Goal: Task Accomplishment & Management: Complete application form

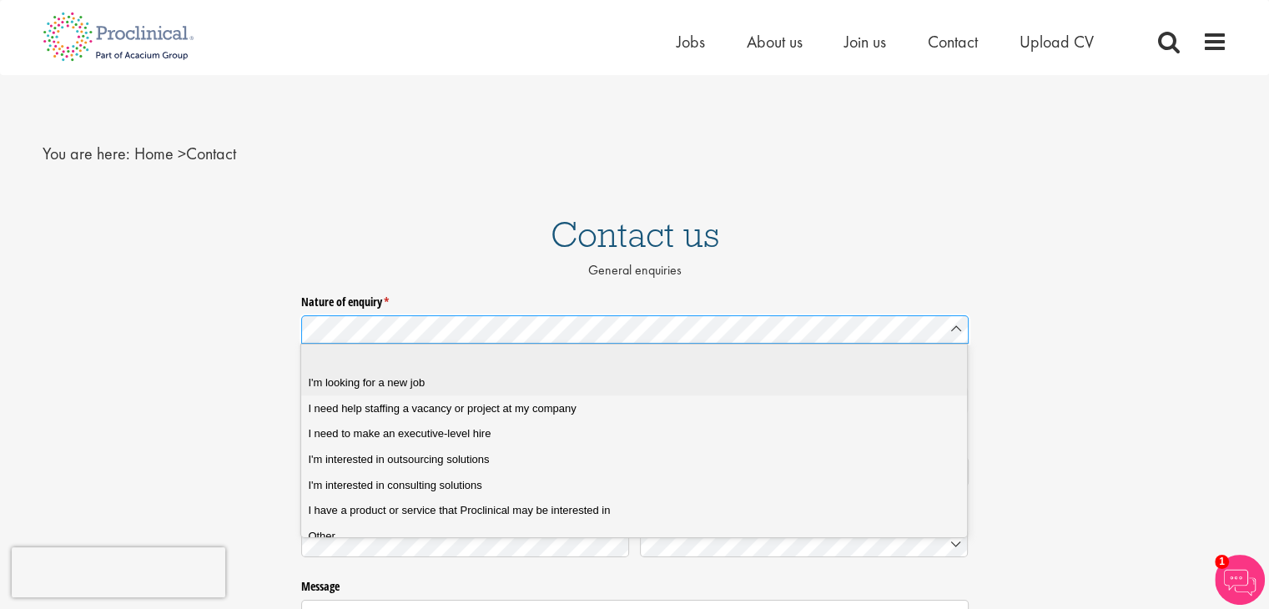
click at [424, 382] on span "I'm looking for a new job" at bounding box center [366, 383] width 117 height 15
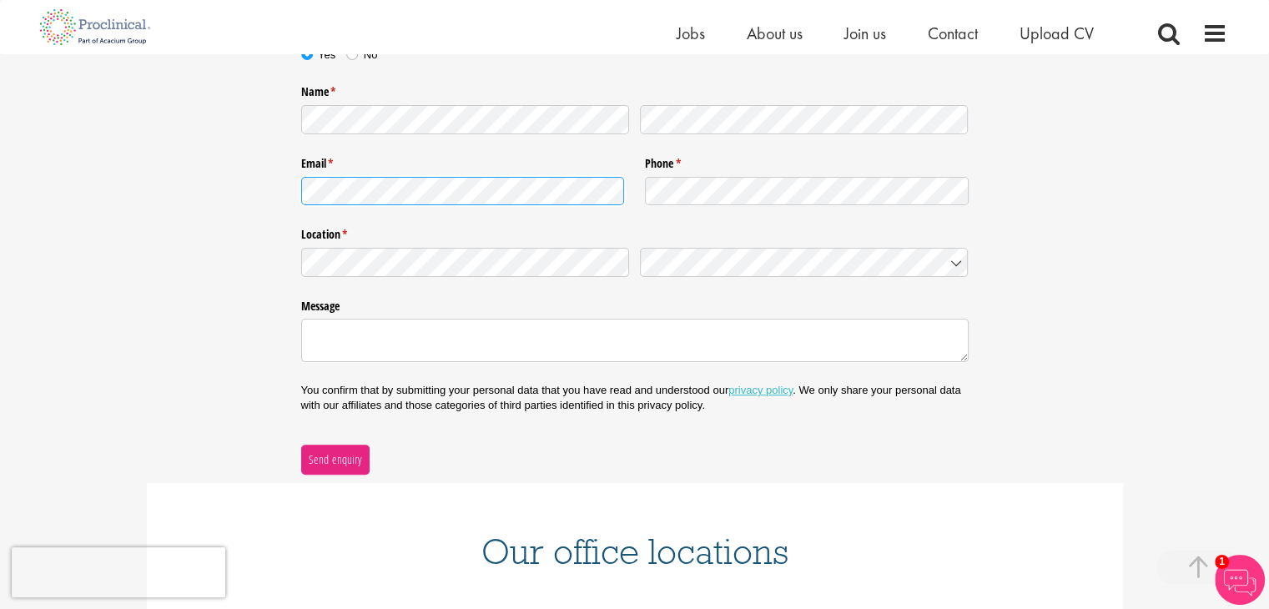
scroll to position [353, 0]
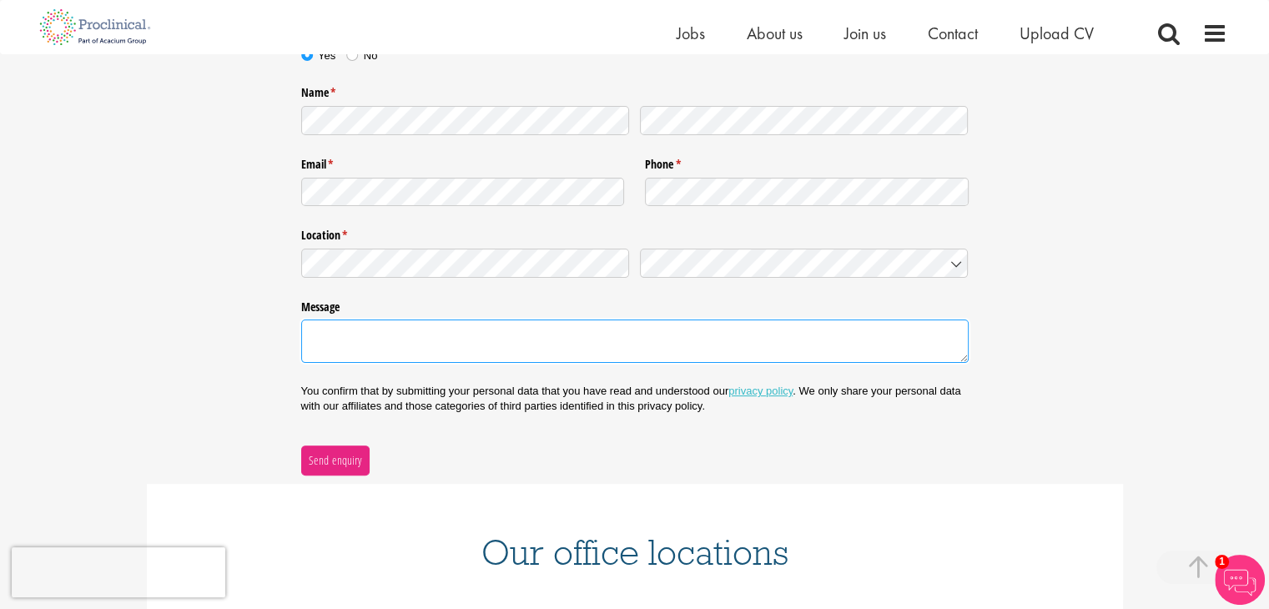
click at [698, 336] on textarea "Message" at bounding box center [635, 341] width 668 height 43
type textarea "h"
click at [458, 358] on textarea "Message" at bounding box center [635, 341] width 668 height 43
paste textarea "My name is [PERSON_NAME] [PERSON_NAME], and I am currently a Research Technolog…"
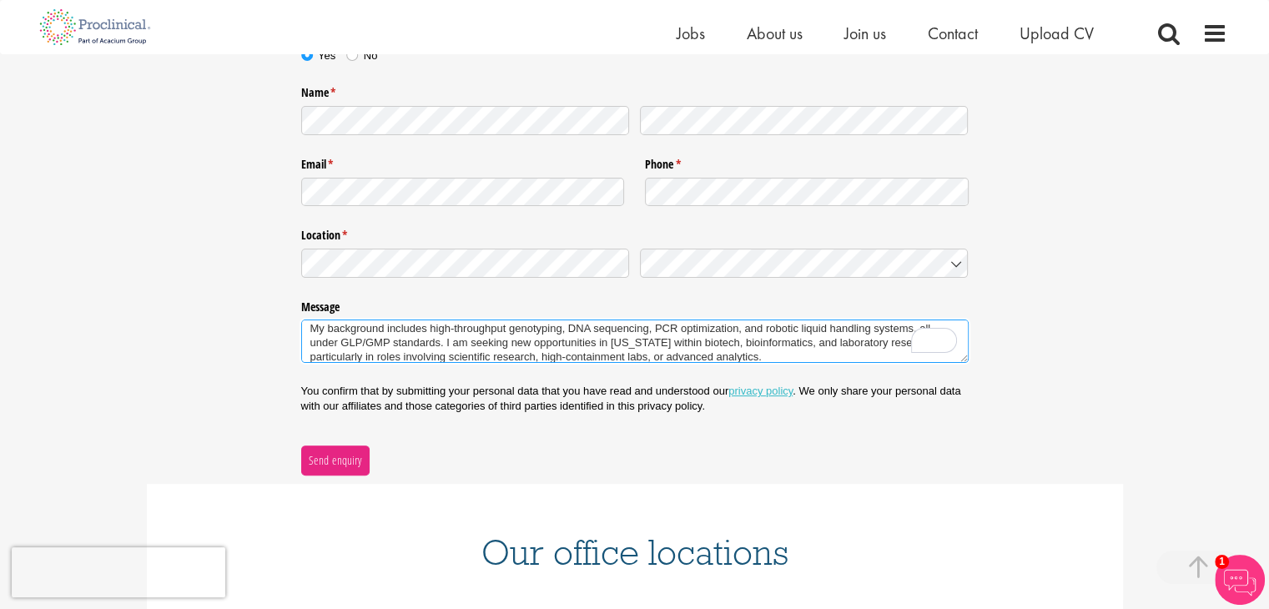
scroll to position [62, 0]
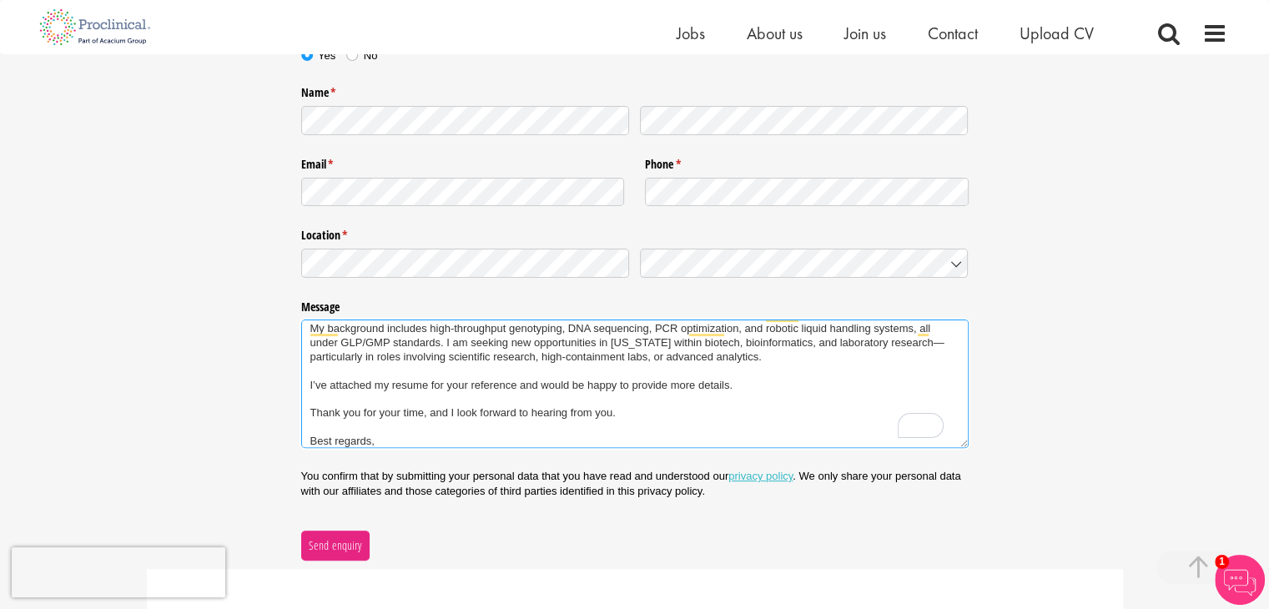
drag, startPoint x: 739, startPoint y: 371, endPoint x: 310, endPoint y: 362, distance: 429.9
click at [310, 362] on textarea "My name is [PERSON_NAME] [PERSON_NAME], and I am currently a Research Technolog…" at bounding box center [635, 384] width 668 height 129
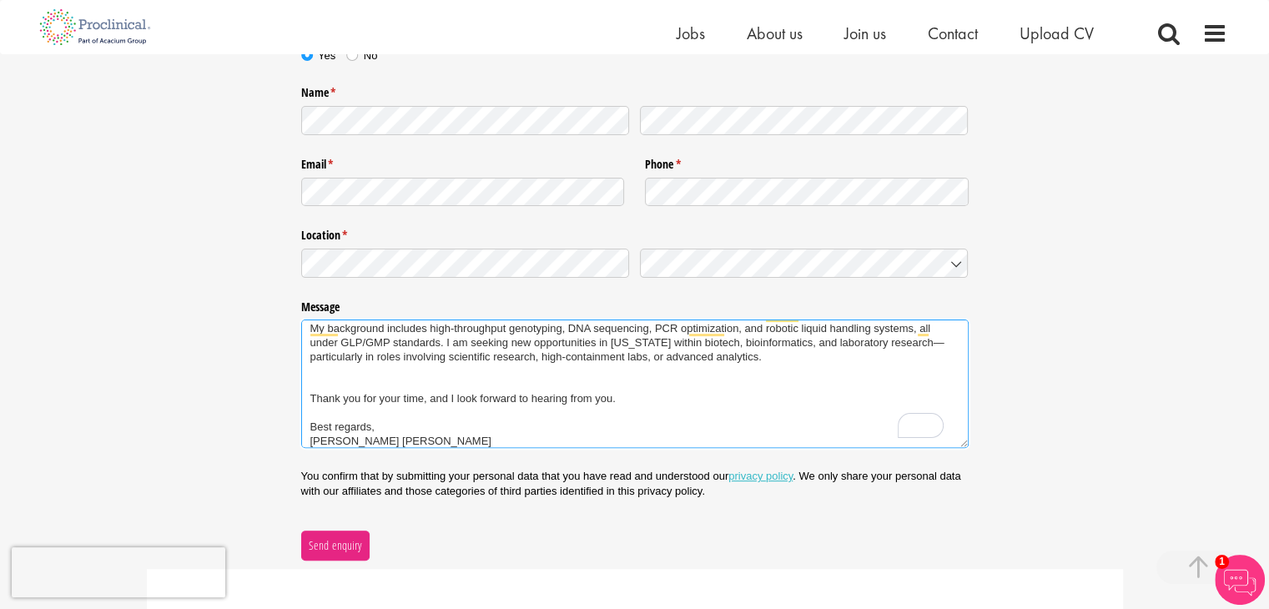
scroll to position [56, 0]
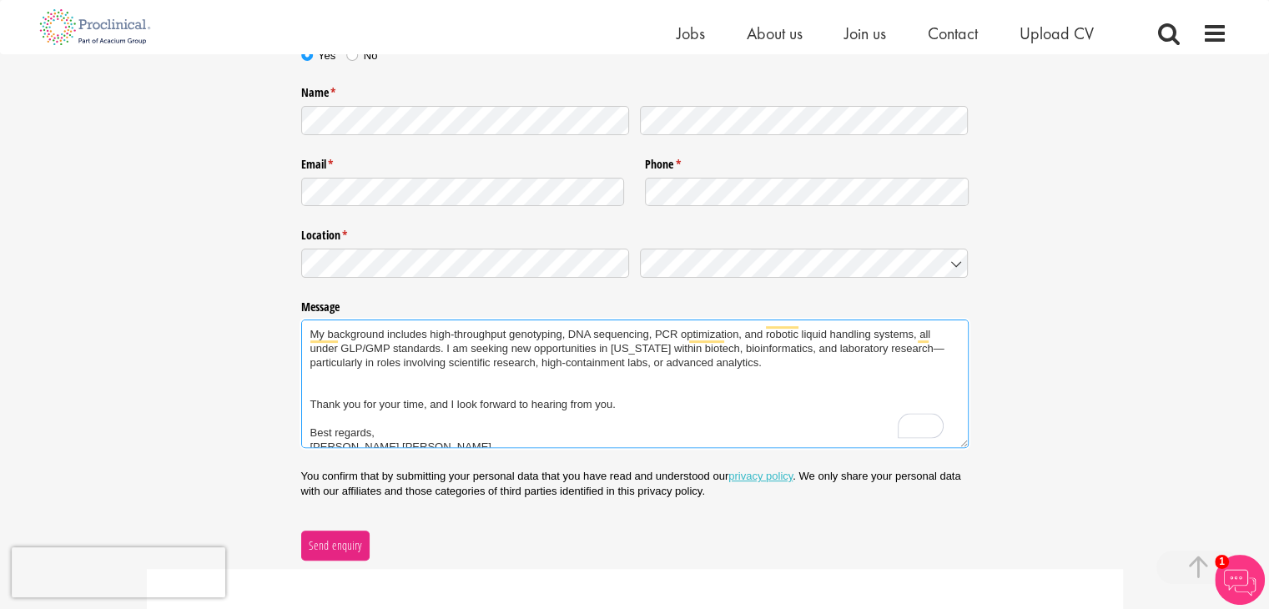
click at [314, 378] on textarea "My name is [PERSON_NAME] [PERSON_NAME], and I am currently a Research Technolog…" at bounding box center [635, 384] width 668 height 129
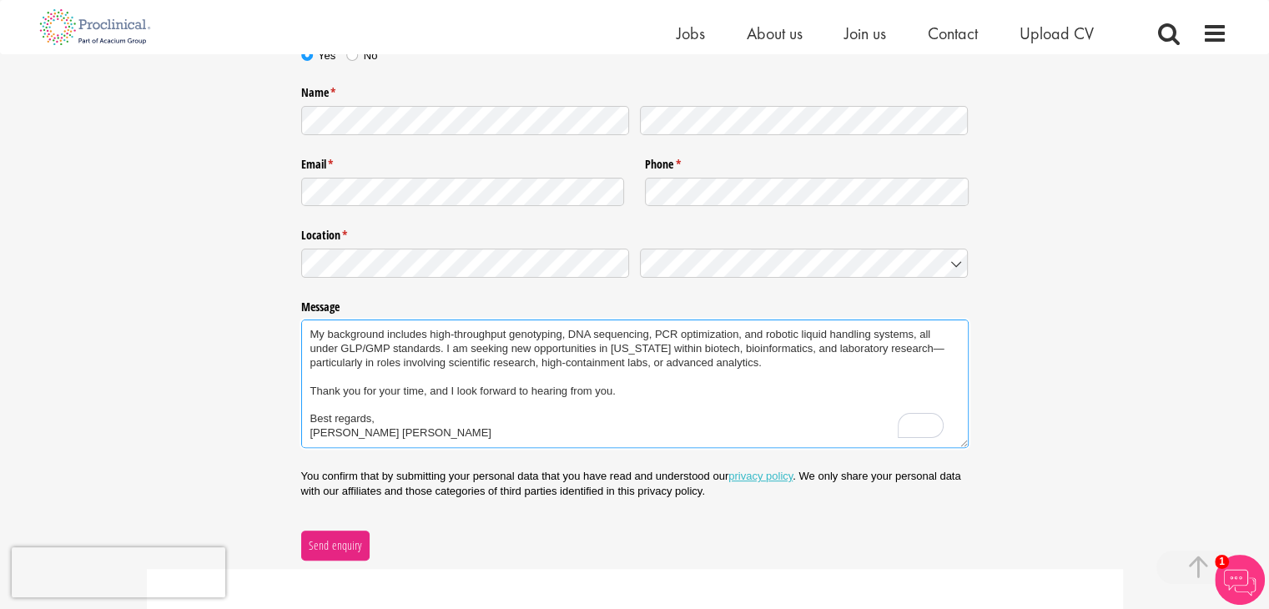
scroll to position [41, 0]
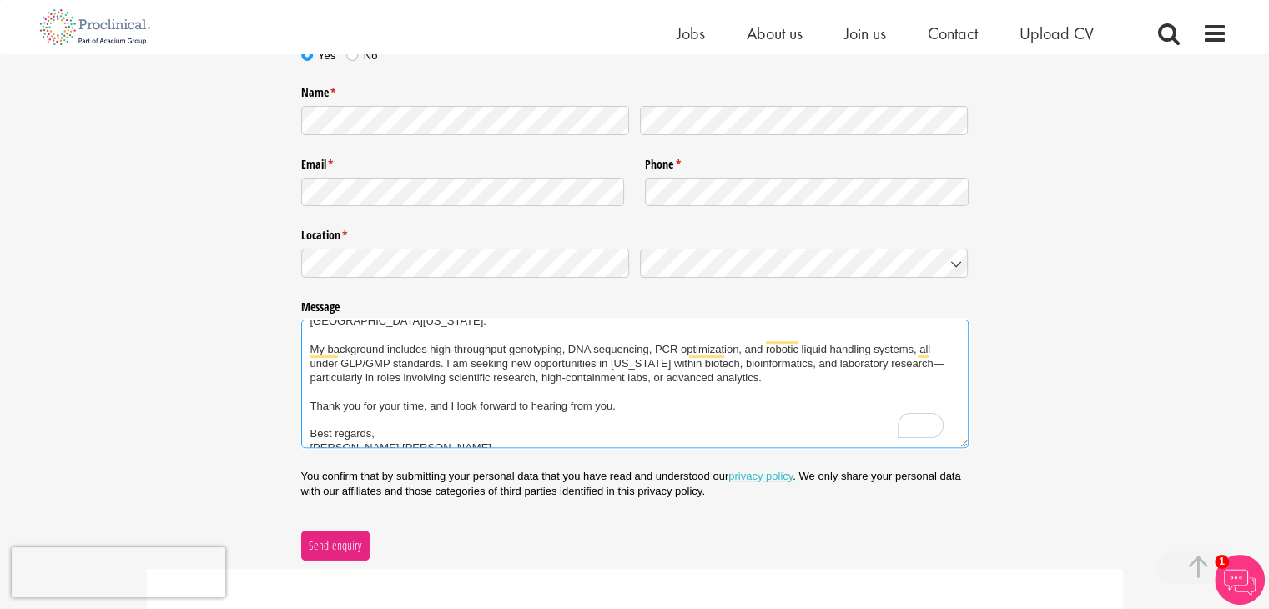
click at [937, 352] on textarea "My name is [PERSON_NAME] [PERSON_NAME], and I am currently a Research Technolog…" at bounding box center [635, 384] width 668 height 129
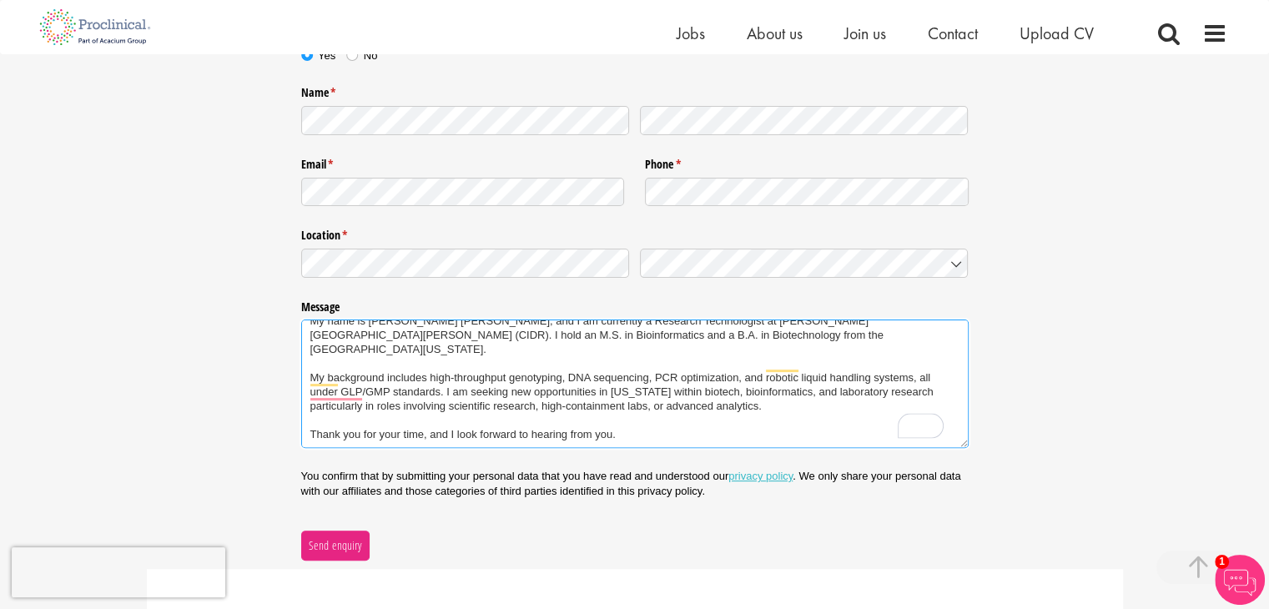
scroll to position [0, 0]
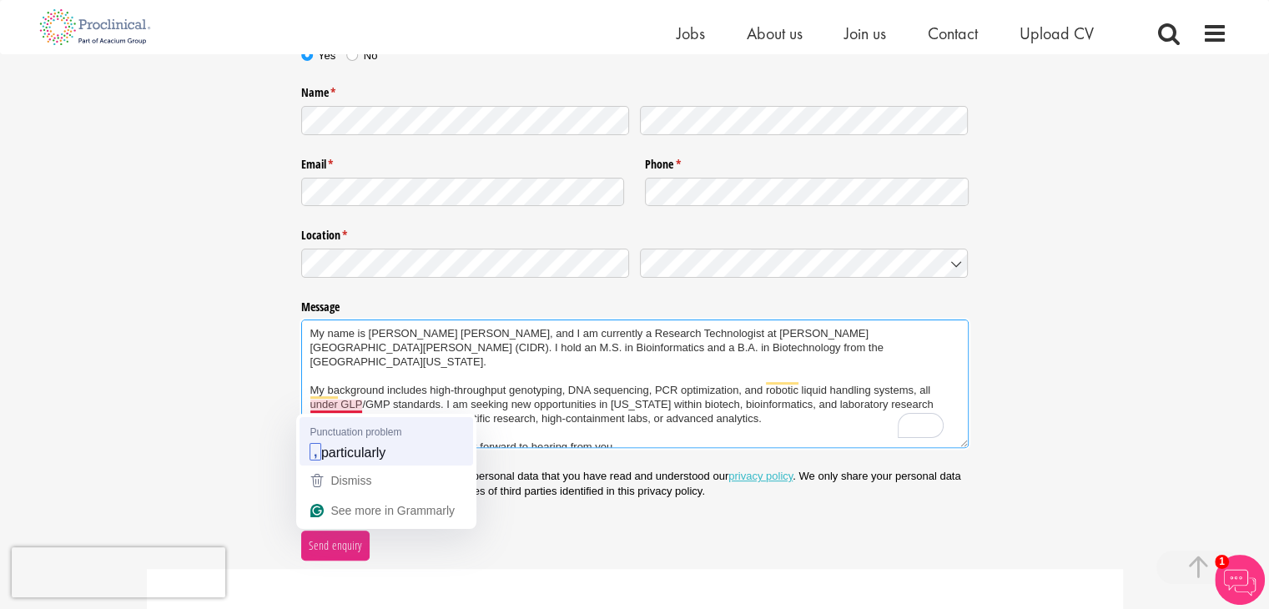
type textarea "My name is [PERSON_NAME] [PERSON_NAME], and I am currently a Research Technolog…"
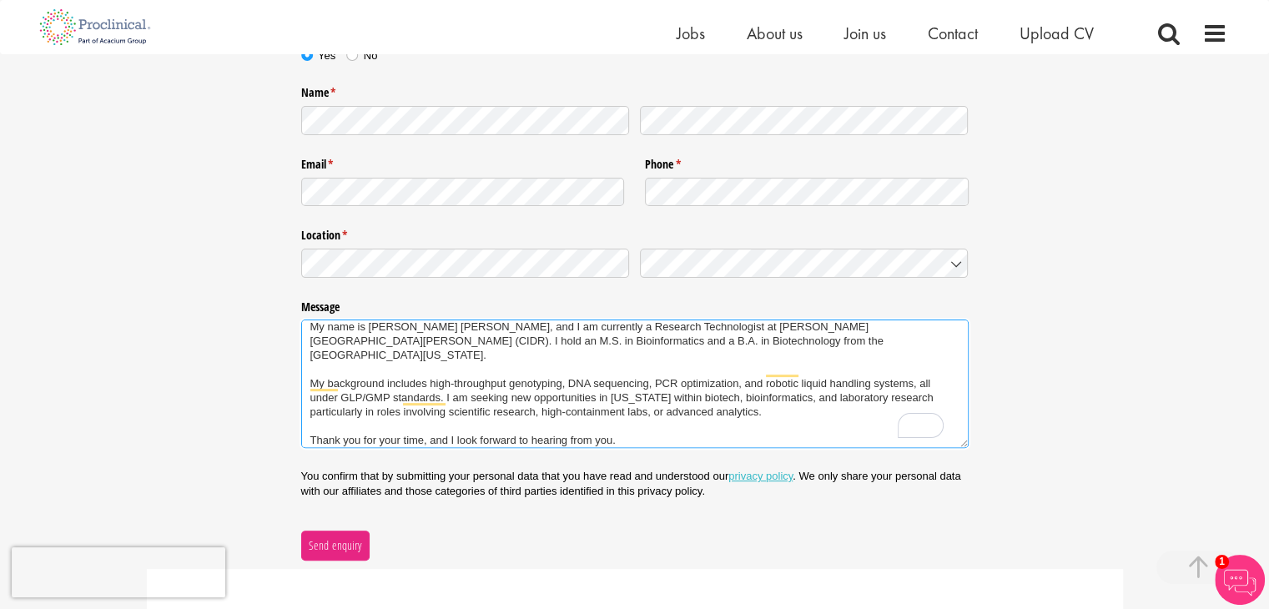
scroll to position [16, 0]
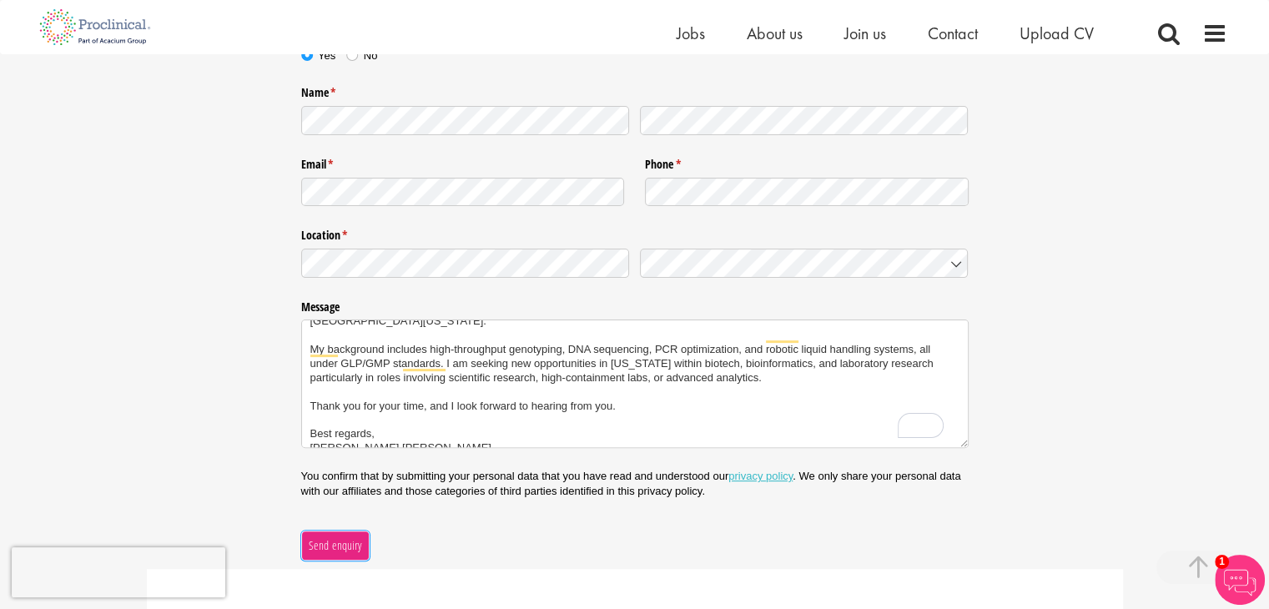
click at [334, 551] on span "Send enquiry" at bounding box center [335, 546] width 54 height 18
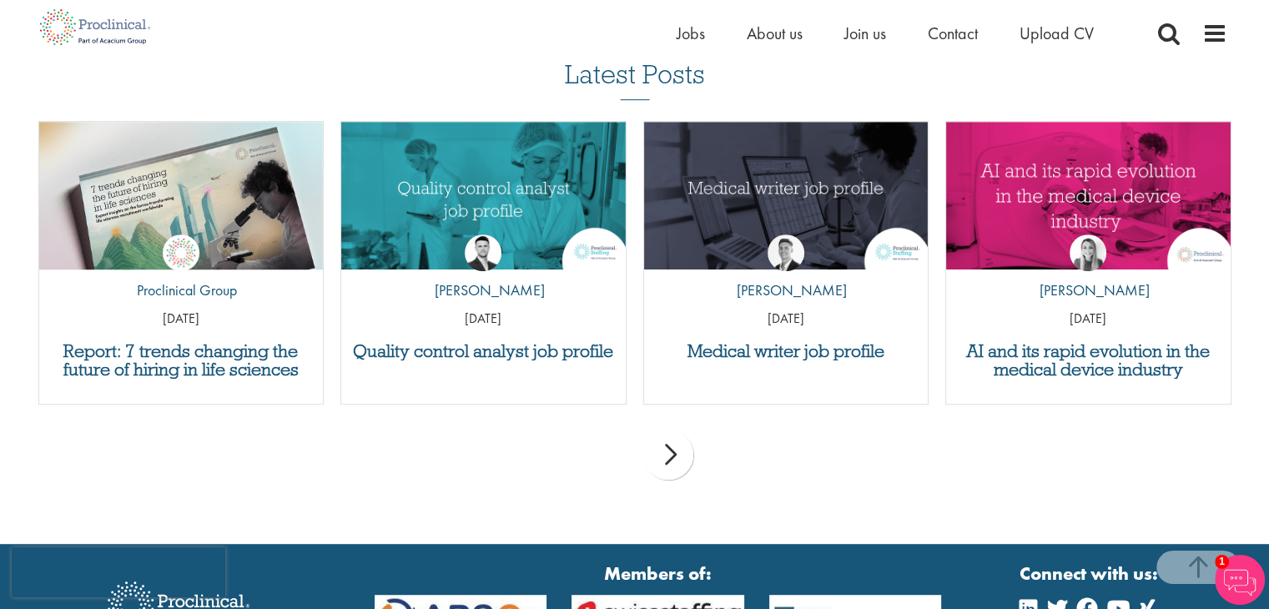
scroll to position [788, 0]
